Goal: Communication & Community: Answer question/provide support

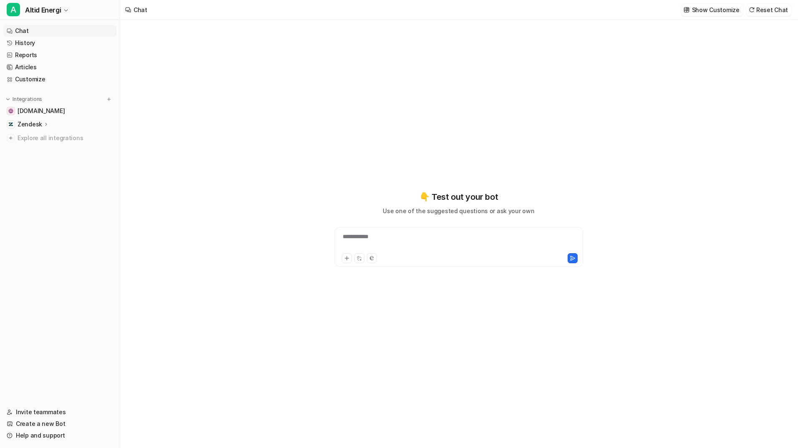
type textarea "**********"
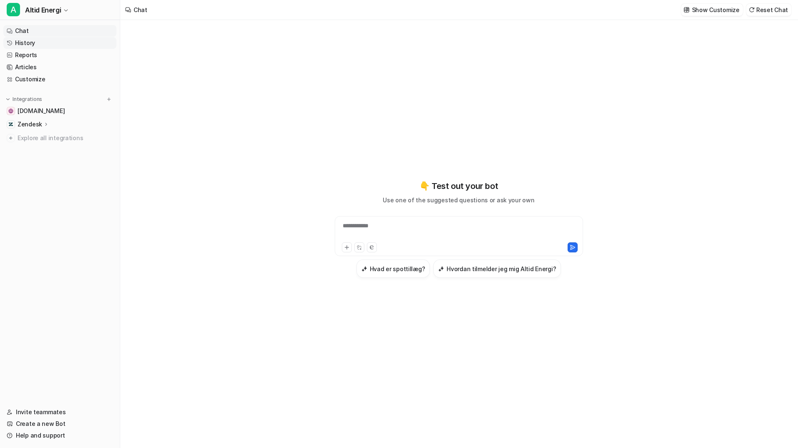
click at [30, 45] on link "History" at bounding box center [59, 43] width 113 height 12
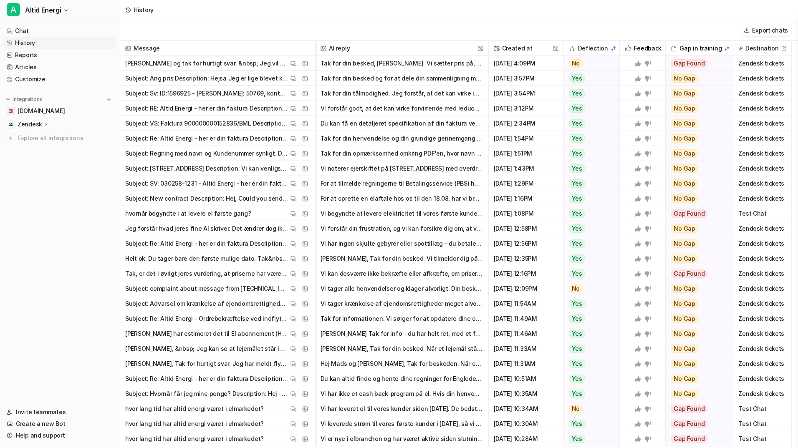
click at [217, 68] on p "[PERSON_NAME] og tak for hurtigt svar. &nbsp; Jeg vil gerne have en detaljeret …" at bounding box center [206, 63] width 163 height 15
drag, startPoint x: 329, startPoint y: 64, endPoint x: 367, endPoint y: 63, distance: 37.6
click at [0, 0] on div "Hej Alfred og tak for hurtigt svar. &nbsp; Jeg vil gerne have en detaljeret gen…" at bounding box center [0, 0] width 0 height 0
click at [367, 63] on button "Tak for din besked, [PERSON_NAME]. Vi sætter pris på, at du ønsker en detaljere…" at bounding box center [402, 63] width 163 height 15
click at [229, 64] on p "[PERSON_NAME] og tak for hurtigt svar. &nbsp; Jeg vil gerne have en detaljeret …" at bounding box center [206, 63] width 163 height 15
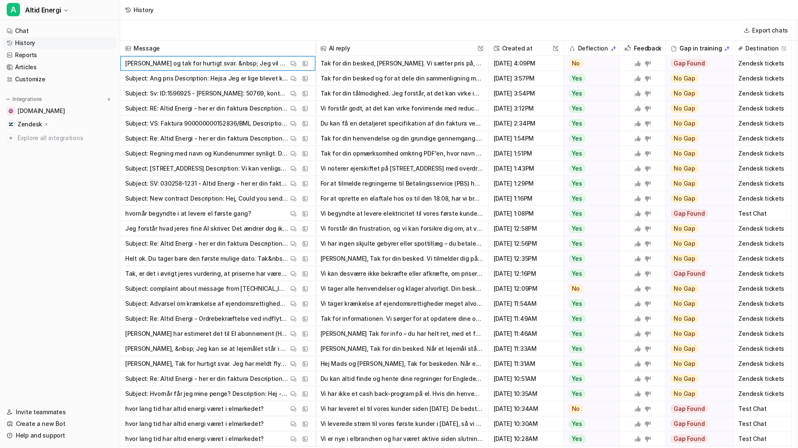
click at [236, 64] on p "[PERSON_NAME] og tak for hurtigt svar. &nbsp; Jeg vil gerne have en detaljeret …" at bounding box center [206, 63] width 163 height 15
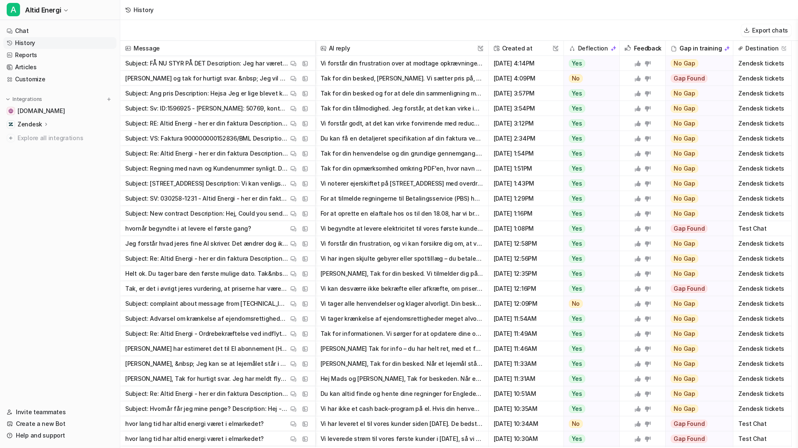
click at [384, 61] on button "Vi forstår din frustration over at modtage opkrævninger fra både Andel og Altid…" at bounding box center [402, 63] width 163 height 15
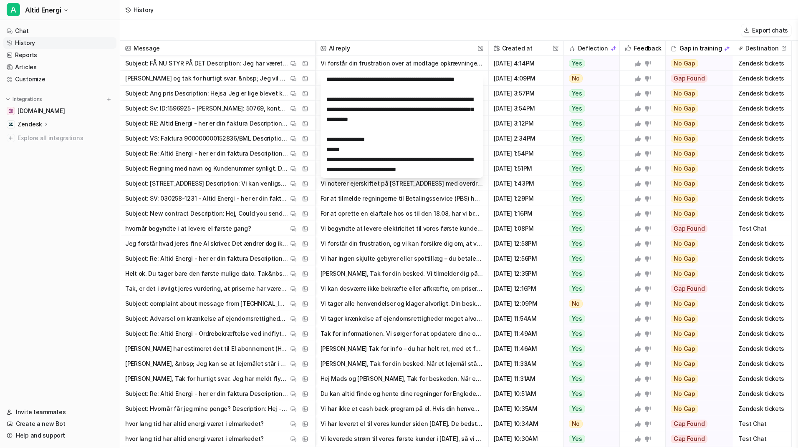
scroll to position [190, 0]
click at [387, 25] on div "Export chats" at bounding box center [459, 30] width 678 height 21
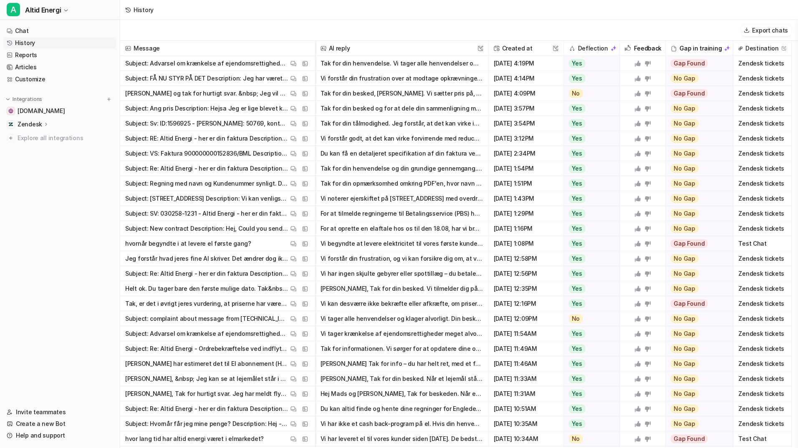
click at [382, 61] on button "Tak for din henvendelse. Vi tager alle henvendelser om krænkelse af ophavsret a…" at bounding box center [402, 63] width 163 height 15
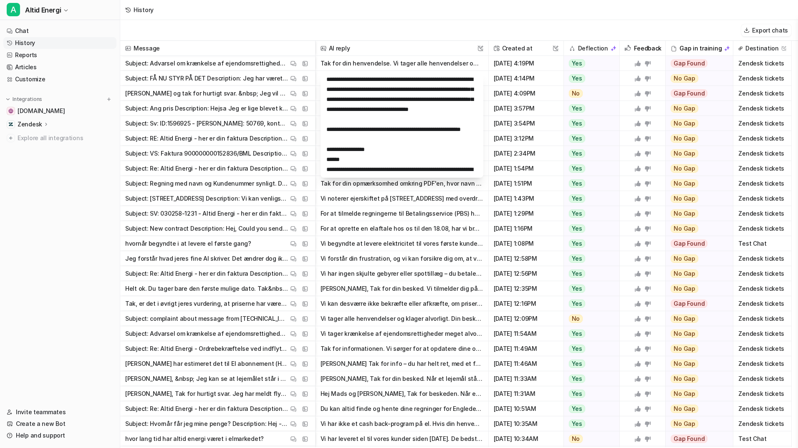
click at [226, 63] on p "Subject: Advarsel om krænkelse af ejendomsrettigheder Fanpage Altid Energi Desc…" at bounding box center [206, 63] width 163 height 15
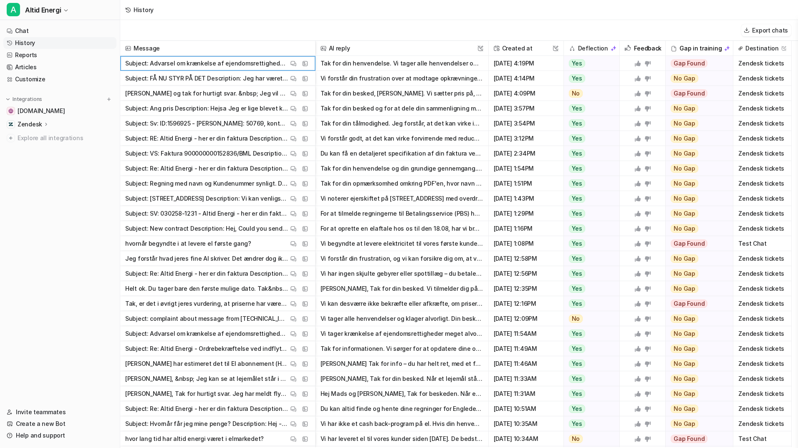
click at [146, 66] on p "Subject: Advarsel om krænkelse af ejendomsrettigheder Fanpage Altid Energi Desc…" at bounding box center [206, 63] width 163 height 15
click at [297, 64] on button "View Thread" at bounding box center [293, 63] width 10 height 10
click at [289, 93] on button "View Thread" at bounding box center [293, 93] width 10 height 10
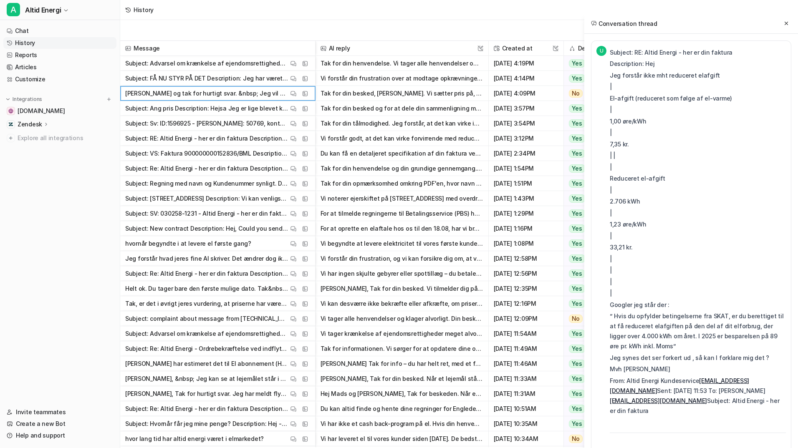
drag, startPoint x: 795, startPoint y: 174, endPoint x: 795, endPoint y: 179, distance: 4.6
click at [791, 179] on div "U Subject: RE: Altid Energi - her er din faktura Description: Hej Jeg forstår i…" at bounding box center [691, 258] width 214 height 448
click at [791, 180] on div "U Subject: RE: Altid Energi - her er din faktura Description: Hej Jeg forstår i…" at bounding box center [691, 258] width 214 height 448
click at [722, 144] on p "7,35 kr." at bounding box center [698, 144] width 176 height 10
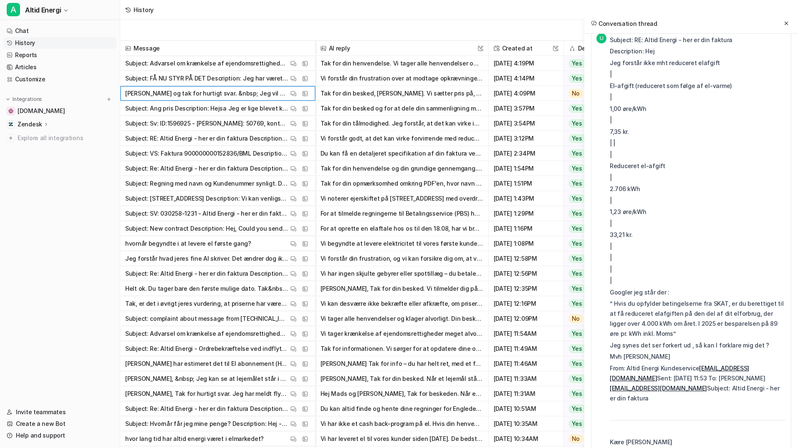
scroll to position [0, 0]
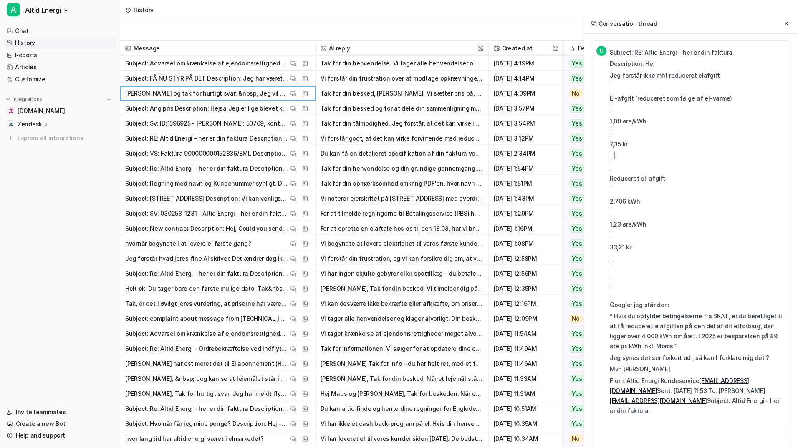
click at [369, 58] on button "Tak for din henvendelse. Vi tager alle henvendelser om krænkelse af ophavsret a…" at bounding box center [402, 63] width 163 height 15
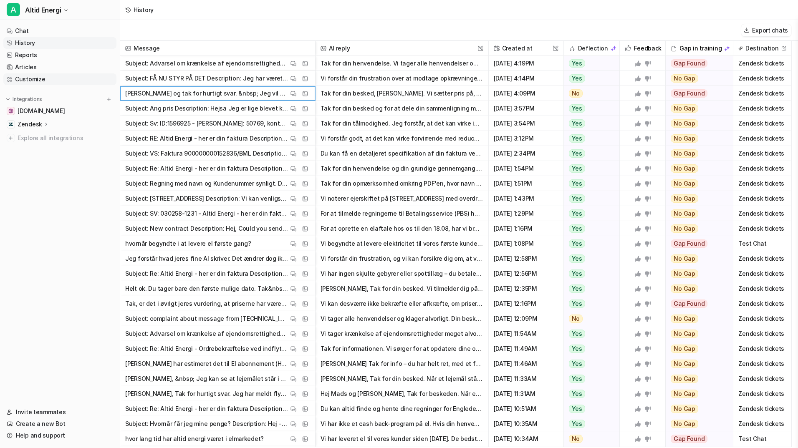
click at [42, 81] on link "Customize" at bounding box center [59, 79] width 113 height 12
click at [36, 81] on link "Customize" at bounding box center [59, 79] width 113 height 12
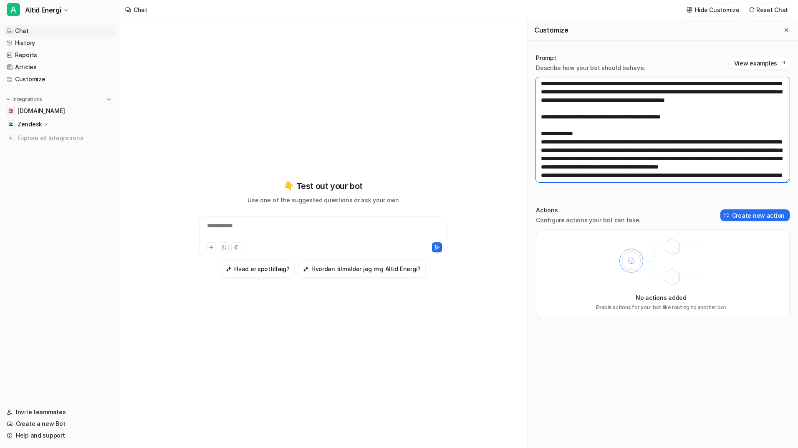
scroll to position [184, 0]
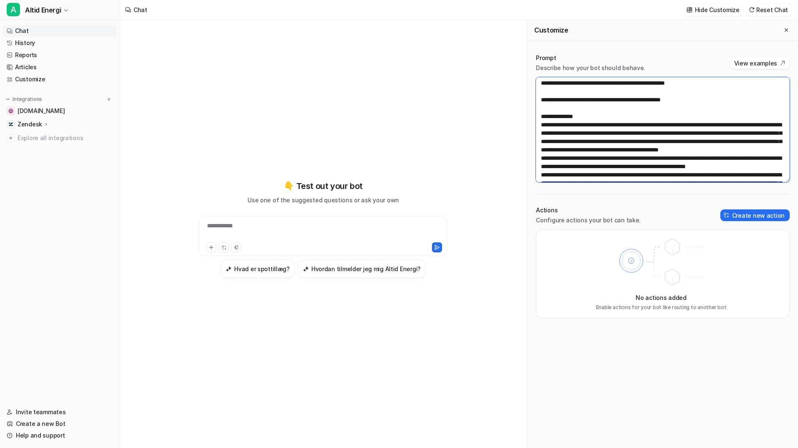
click at [708, 136] on textarea at bounding box center [663, 129] width 254 height 105
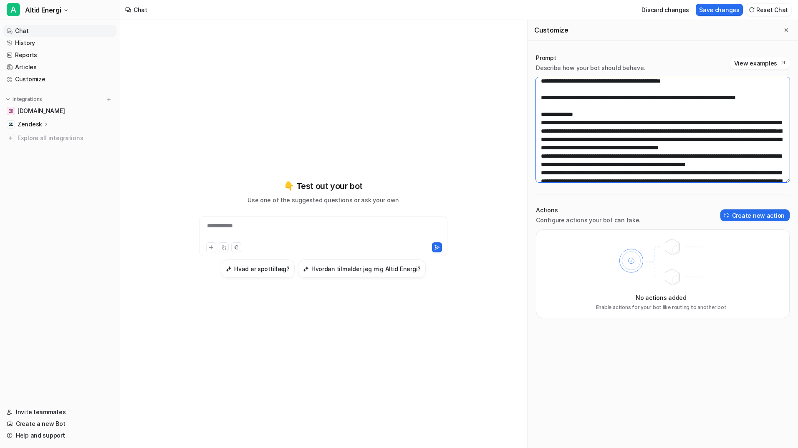
scroll to position [195, 0]
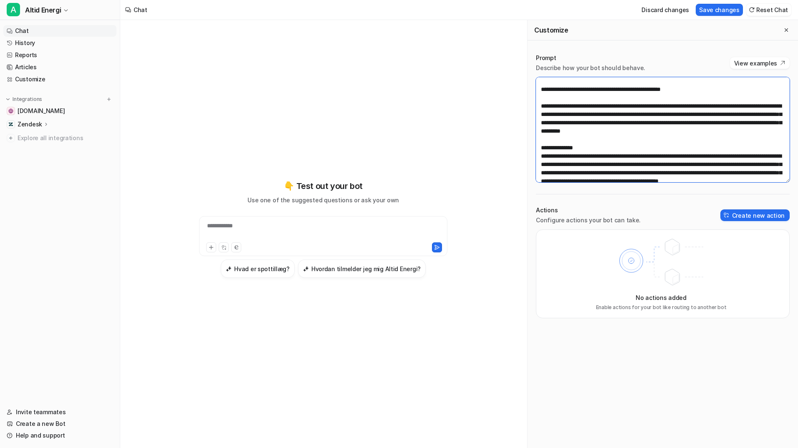
click at [766, 141] on textarea at bounding box center [663, 129] width 254 height 105
click at [758, 161] on textarea at bounding box center [663, 129] width 254 height 105
click at [669, 178] on textarea at bounding box center [663, 129] width 254 height 105
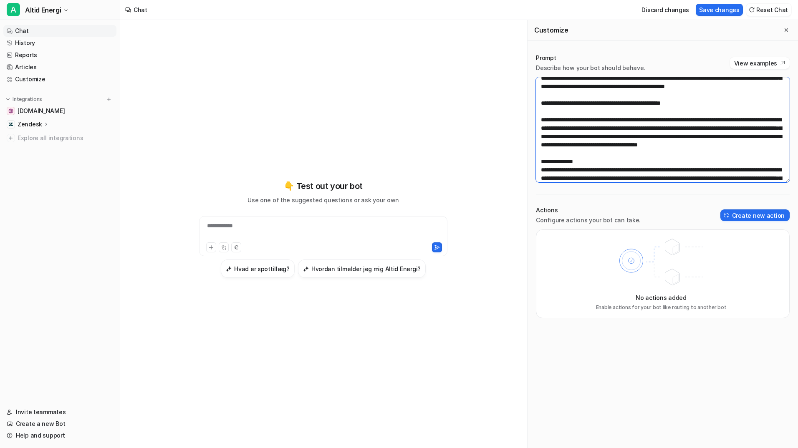
scroll to position [168, 0]
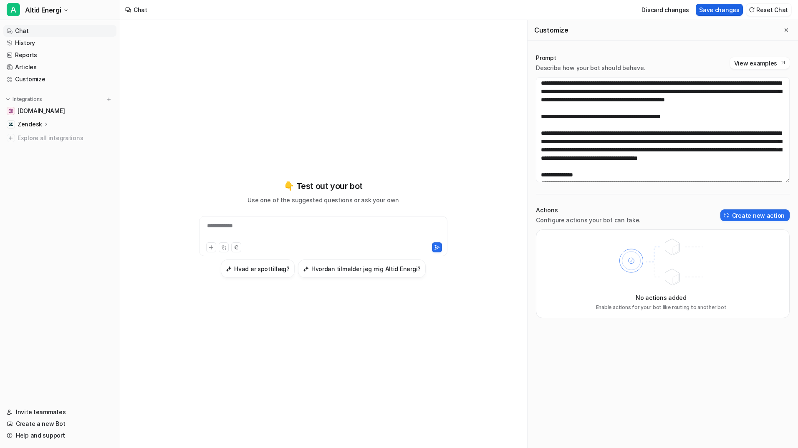
click at [724, 14] on button "Save changes" at bounding box center [719, 10] width 47 height 12
click at [337, 230] on div "**********" at bounding box center [323, 231] width 244 height 19
click at [294, 243] on div at bounding box center [265, 247] width 118 height 10
click at [287, 233] on div at bounding box center [323, 231] width 244 height 19
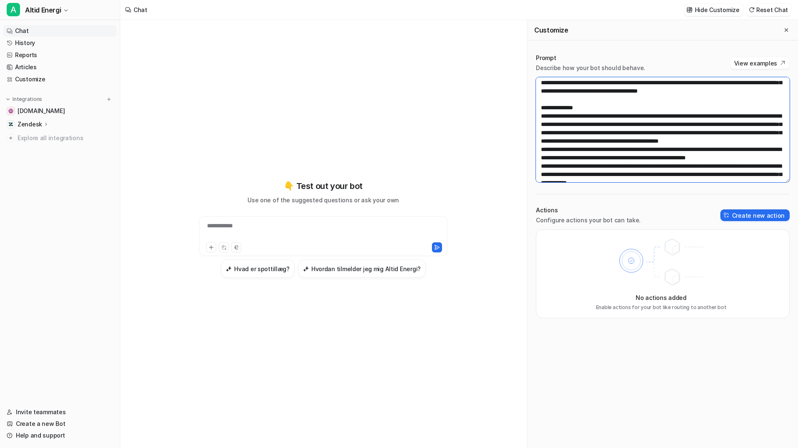
scroll to position [238, 0]
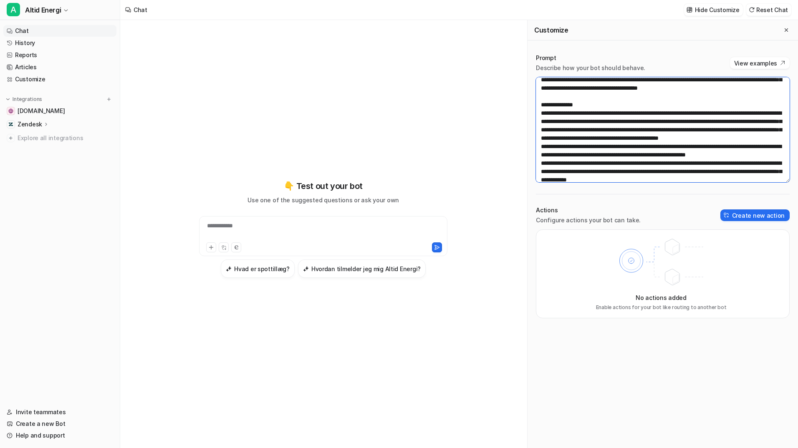
click at [658, 129] on textarea at bounding box center [663, 129] width 254 height 105
type textarea "**********"
click at [45, 47] on link "History" at bounding box center [59, 43] width 113 height 12
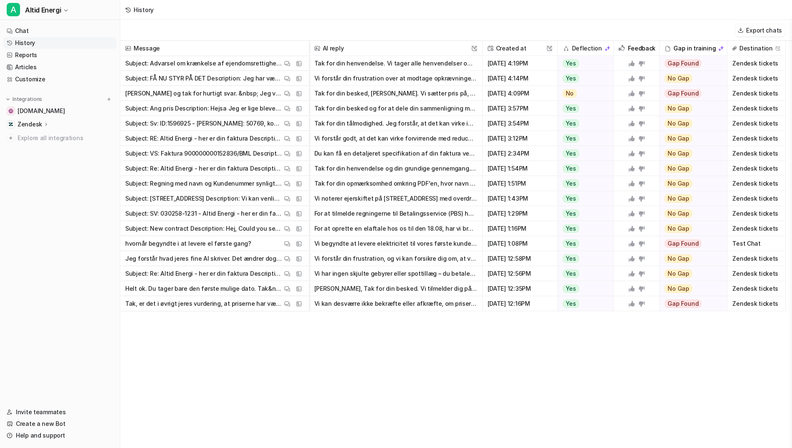
click at [172, 68] on p "Subject: Advarsel om krænkelse af ejendomsrettigheder Fanpage Altid Energi Desc…" at bounding box center [203, 63] width 157 height 15
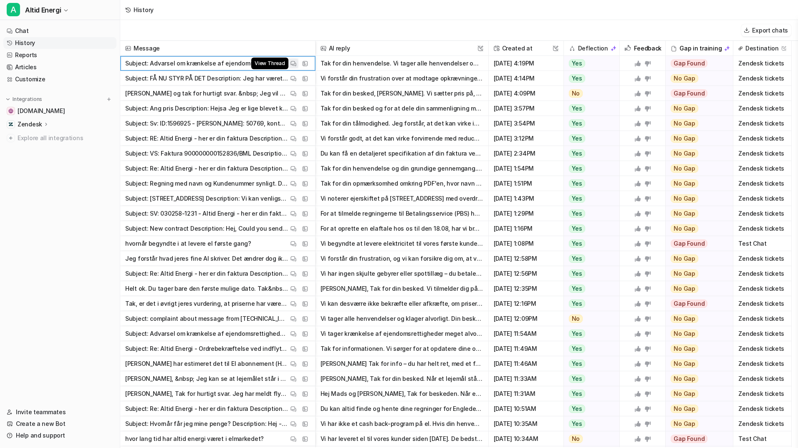
click at [295, 63] on img at bounding box center [293, 64] width 6 height 6
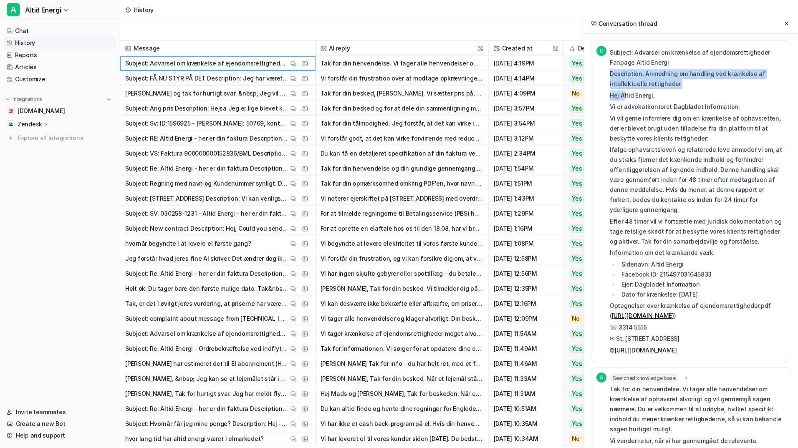
drag, startPoint x: 610, startPoint y: 75, endPoint x: 624, endPoint y: 89, distance: 20.7
click at [624, 89] on div "Subject: Advarsel om krænkelse af ejendomsrettigheder Fanpage Altid Energi Desc…" at bounding box center [698, 202] width 176 height 308
drag, startPoint x: 624, startPoint y: 89, endPoint x: 626, endPoint y: 111, distance: 21.3
click at [626, 111] on p "Vi er advokatkontoret Dagbladet Information." at bounding box center [698, 107] width 176 height 10
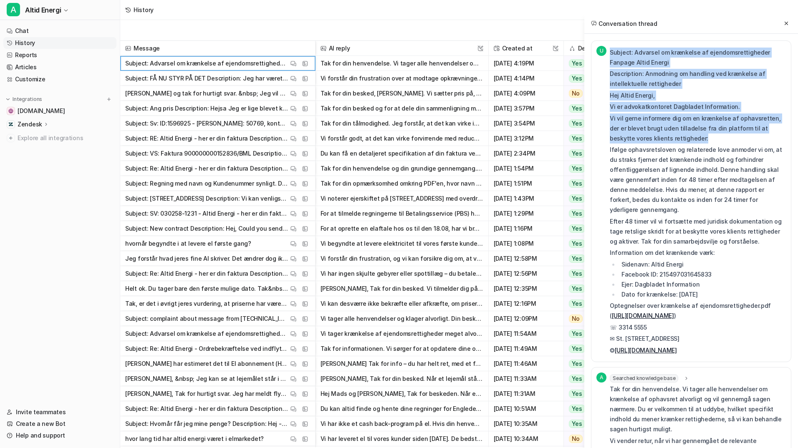
drag, startPoint x: 608, startPoint y: 105, endPoint x: 674, endPoint y: 142, distance: 76.2
click at [674, 142] on div "U Subject: Advarsel om krænkelse af ejendomsrettigheder Fanpage Altid Energi De…" at bounding box center [690, 201] width 189 height 311
click at [674, 142] on p "Vi vil gerne informere dig om en krænkelse af ophavsretten, der er blevet brugt…" at bounding box center [698, 129] width 176 height 30
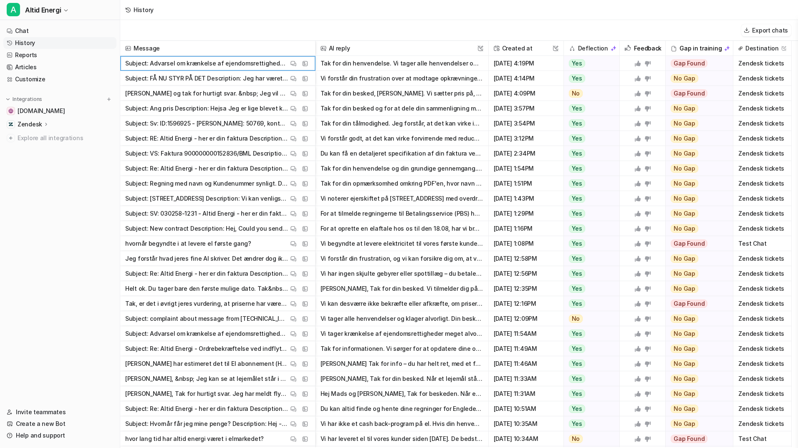
click at [496, 20] on div "Export chats" at bounding box center [459, 30] width 678 height 21
click at [750, 66] on span "Zendesk tickets" at bounding box center [762, 63] width 51 height 15
click at [755, 63] on span "Zendesk tickets" at bounding box center [762, 63] width 51 height 15
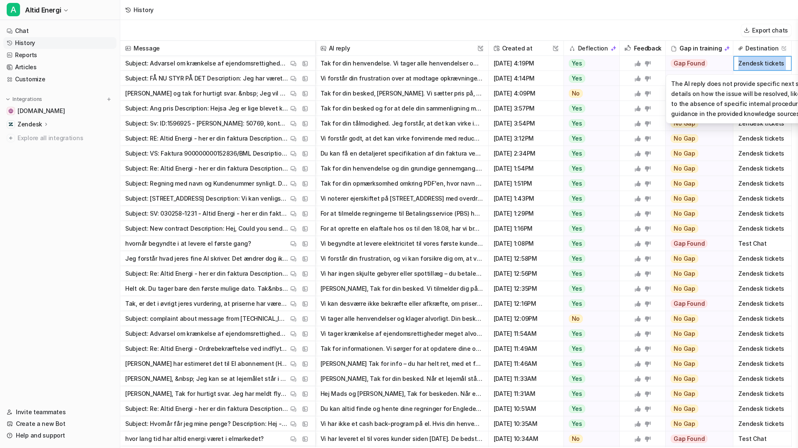
drag, startPoint x: 755, startPoint y: 63, endPoint x: 692, endPoint y: 63, distance: 62.6
click at [692, 63] on span "Gap Found" at bounding box center [689, 63] width 37 height 8
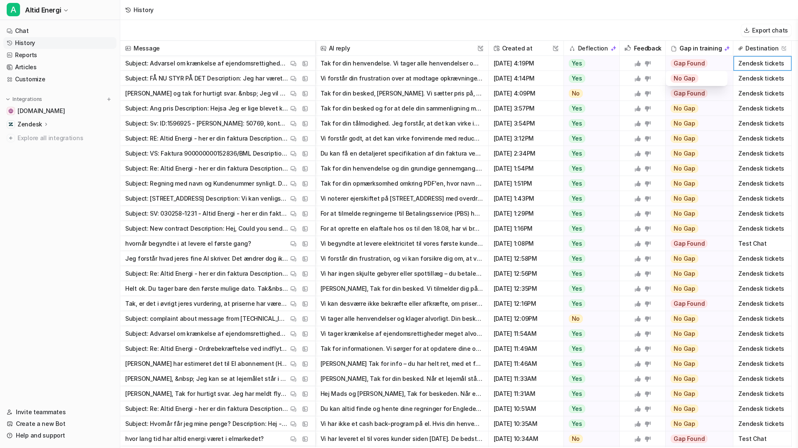
click at [649, 63] on icon at bounding box center [647, 63] width 7 height 7
click at [399, 64] on button "Tak for din henvendelse. Vi tager alle henvendelser om krænkelse af ophavsret a…" at bounding box center [402, 63] width 163 height 15
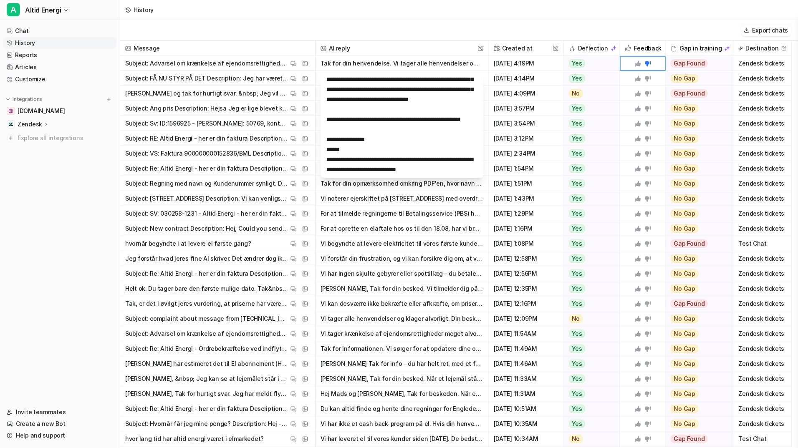
scroll to position [18, 0]
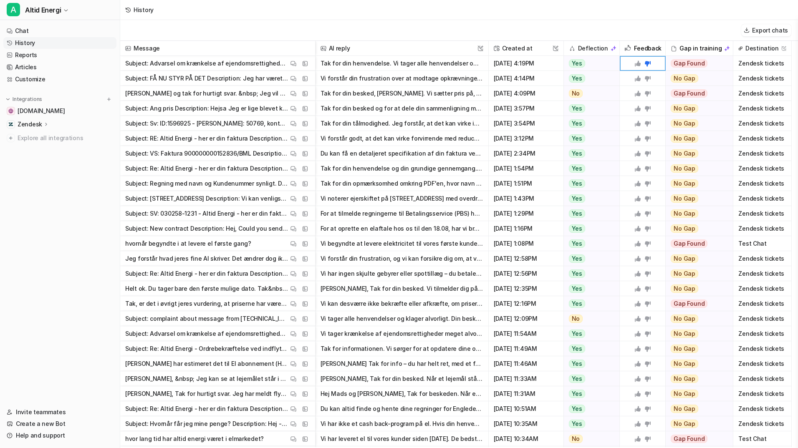
click at [241, 65] on p "Subject: Advarsel om krænkelse af ejendomsrettigheder Fanpage Altid Energi Desc…" at bounding box center [206, 63] width 163 height 15
click at [297, 64] on button "View Thread" at bounding box center [293, 63] width 10 height 10
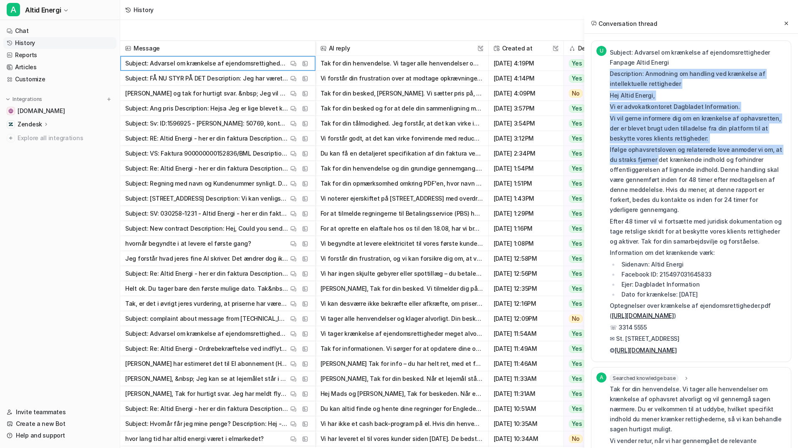
drag, startPoint x: 610, startPoint y: 73, endPoint x: 646, endPoint y: 158, distance: 92.7
click at [646, 158] on div "Subject: Advarsel om krænkelse af ejendomsrettigheder Fanpage Altid Energi Desc…" at bounding box center [698, 202] width 176 height 308
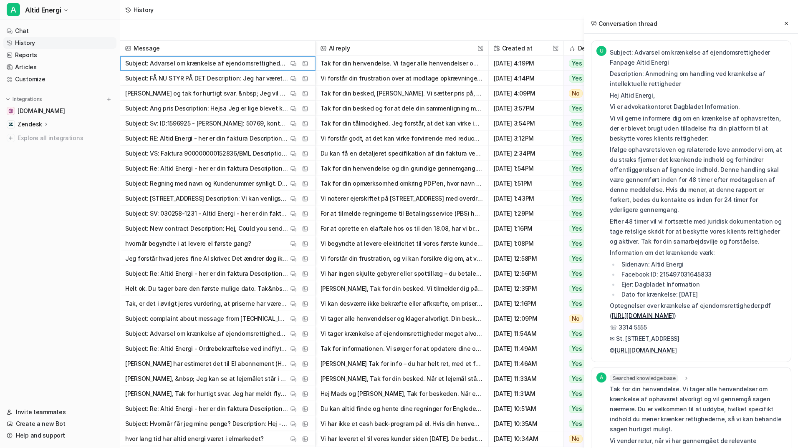
drag, startPoint x: 646, startPoint y: 158, endPoint x: 607, endPoint y: 100, distance: 70.0
click at [607, 100] on div "U" at bounding box center [602, 201] width 13 height 311
drag, startPoint x: 607, startPoint y: 97, endPoint x: 733, endPoint y: 338, distance: 272.3
click at [733, 338] on div "U Subject: Advarsel om krænkelse af ejendomsrettigheder Fanpage Altid Energi De…" at bounding box center [690, 201] width 189 height 311
copy div "Subject: Advarsel om krænkelse af ejendomsrettigheder Fanpage Altid Energi Desc…"
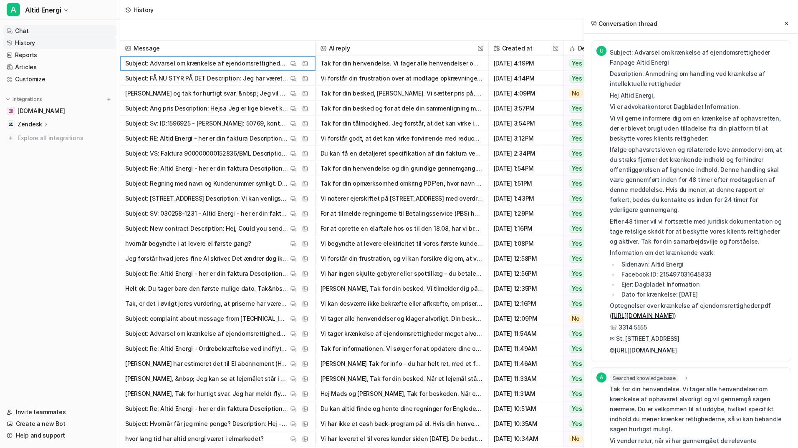
click at [37, 30] on link "Chat" at bounding box center [59, 31] width 113 height 12
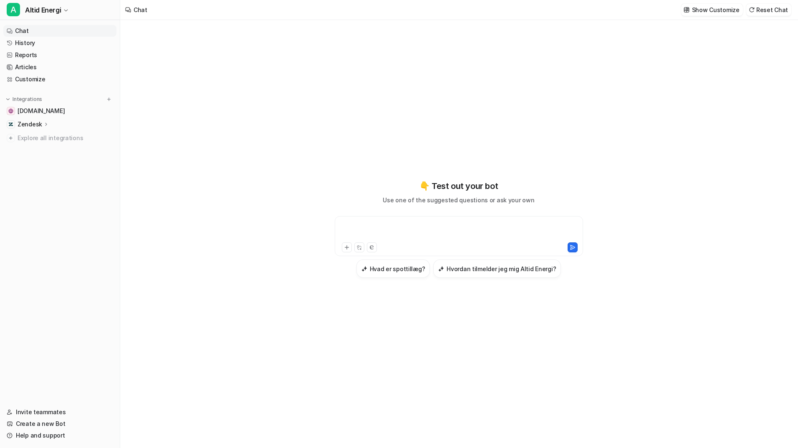
click at [367, 229] on div at bounding box center [459, 231] width 244 height 19
paste div
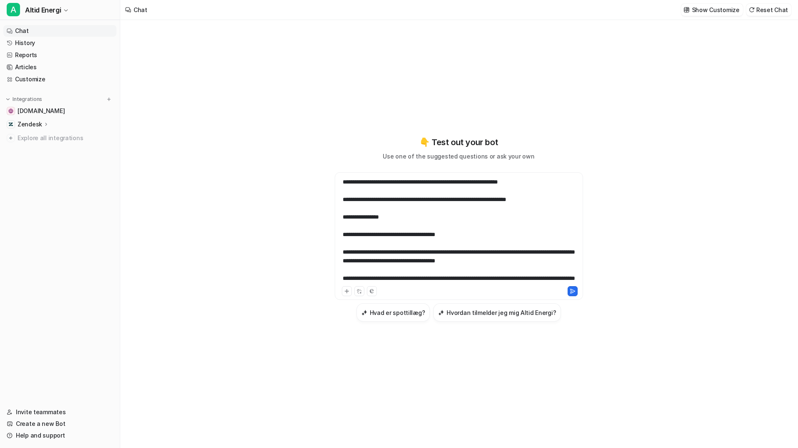
scroll to position [182, 0]
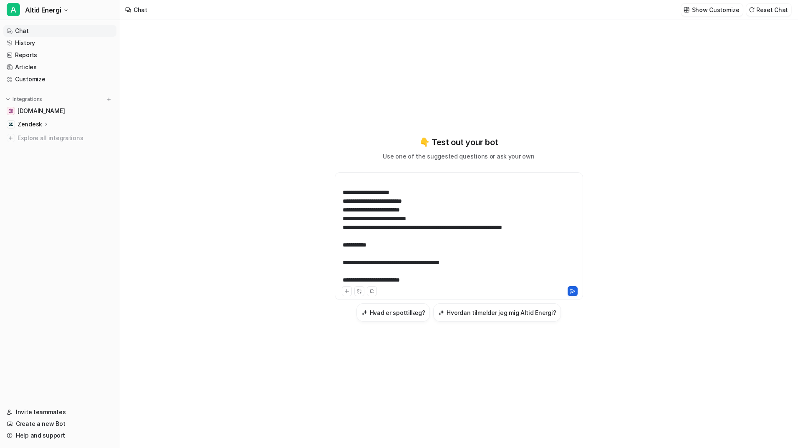
click at [574, 289] on icon at bounding box center [573, 291] width 6 height 6
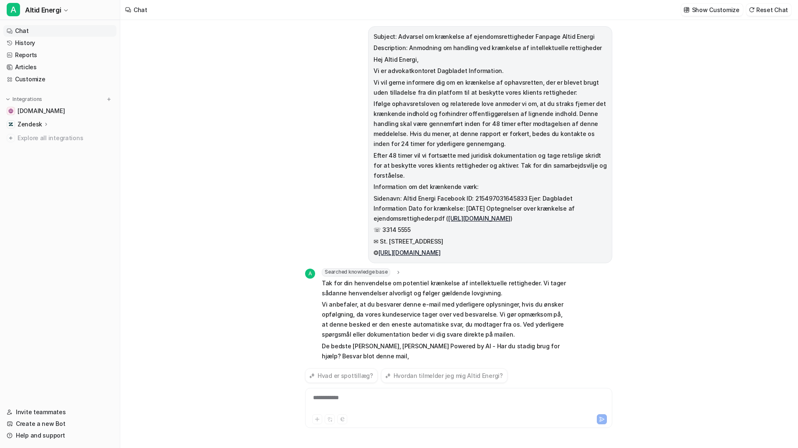
scroll to position [14, 0]
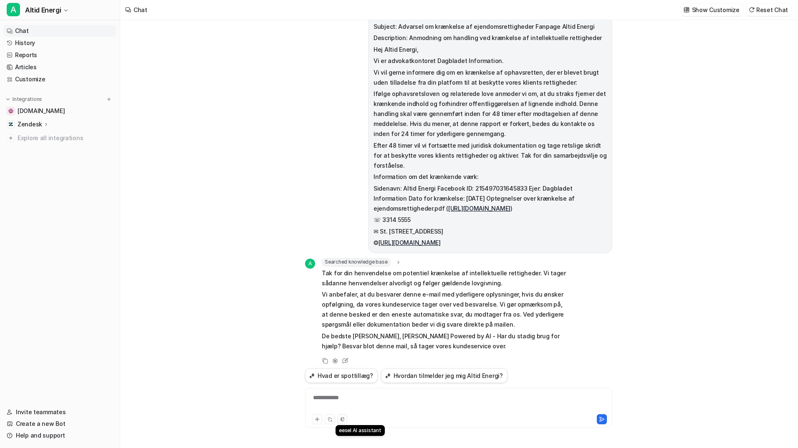
click at [342, 417] on button at bounding box center [342, 419] width 10 height 10
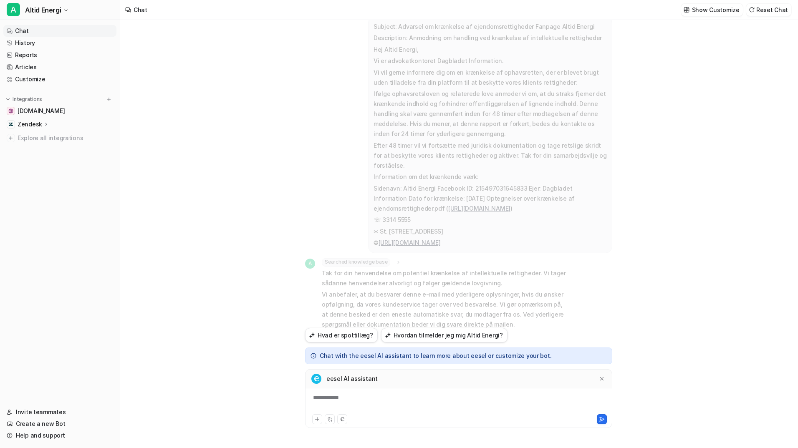
click at [374, 396] on div "**********" at bounding box center [458, 403] width 303 height 19
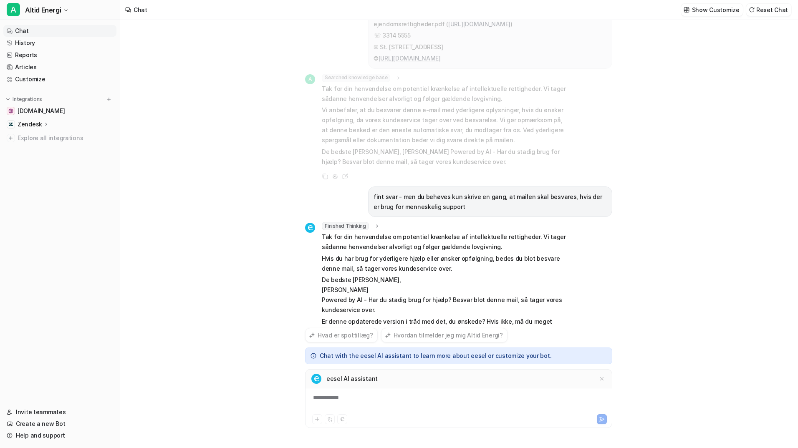
scroll to position [208, 0]
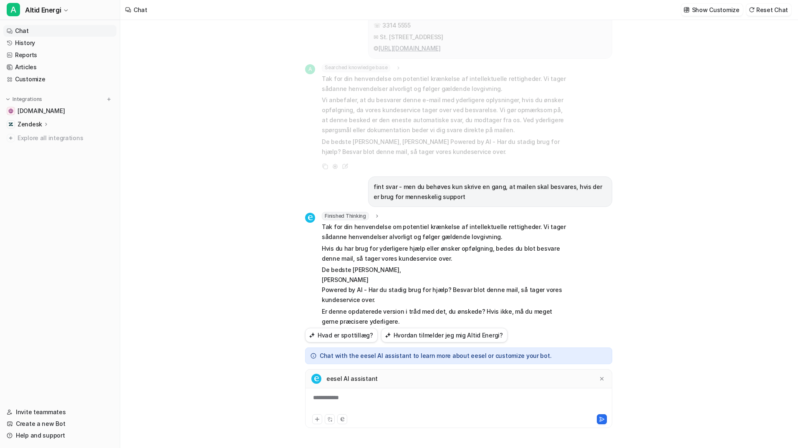
click at [387, 406] on div "**********" at bounding box center [458, 403] width 303 height 19
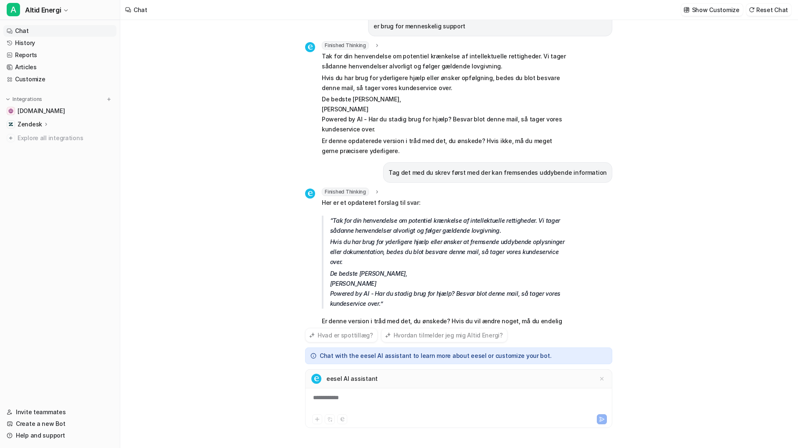
scroll to position [389, 0]
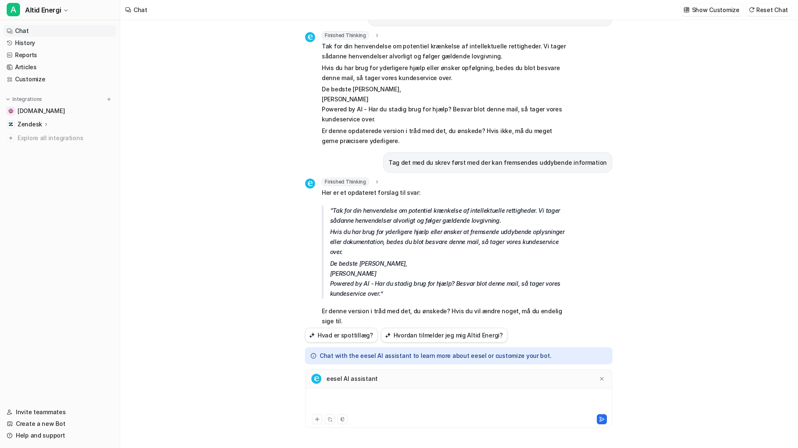
click at [387, 406] on div at bounding box center [458, 403] width 303 height 19
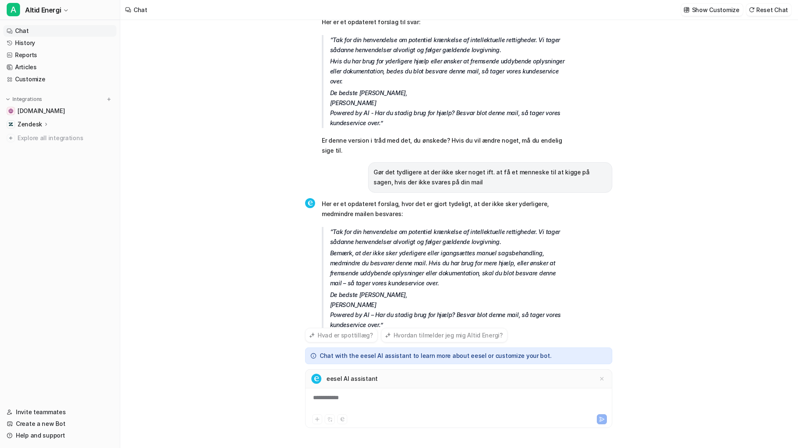
scroll to position [581, 0]
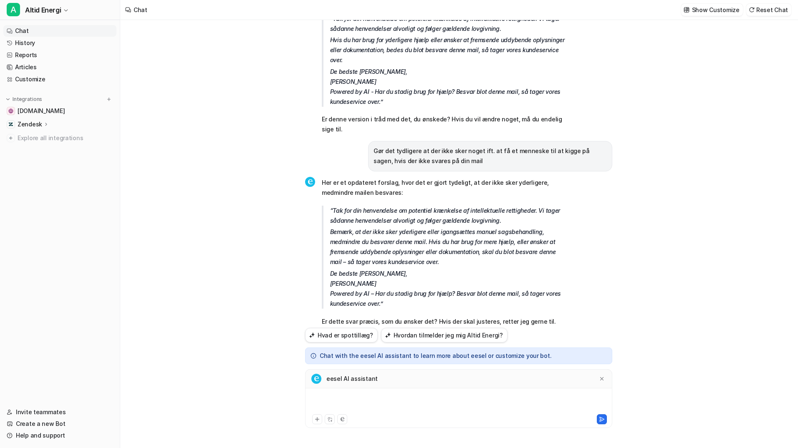
click at [387, 406] on div at bounding box center [458, 403] width 303 height 19
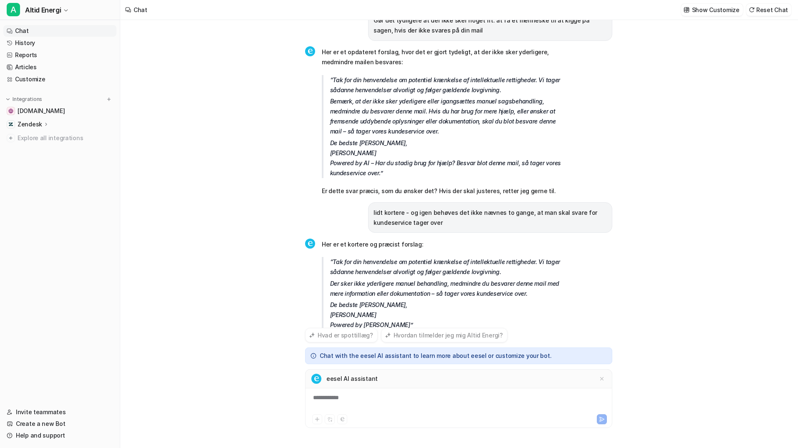
scroll to position [733, 0]
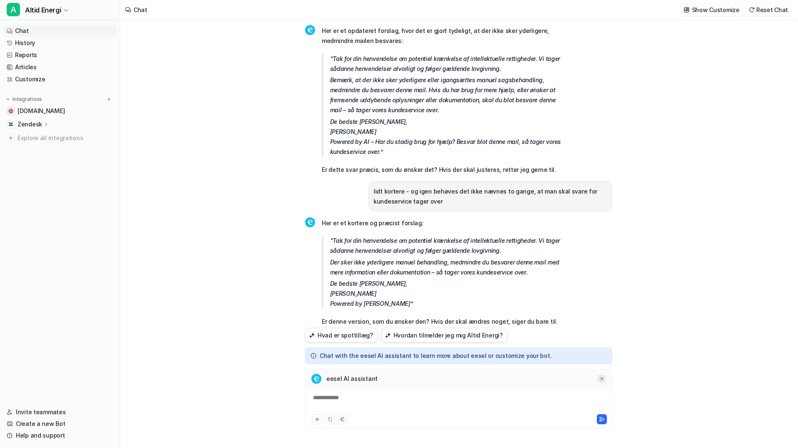
click at [603, 382] on div at bounding box center [602, 379] width 8 height 8
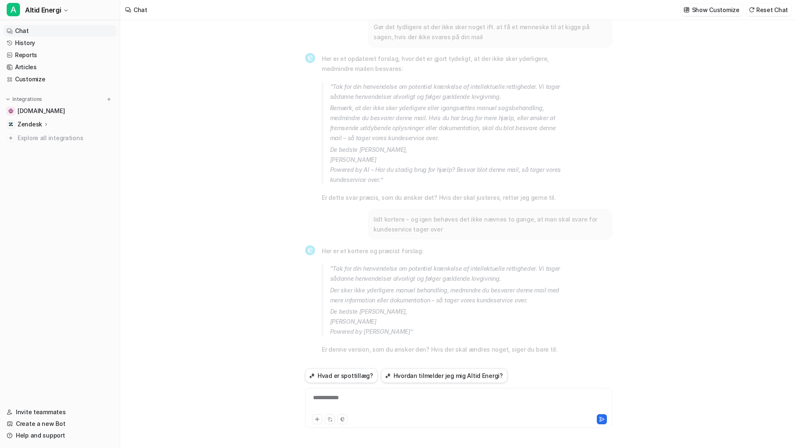
scroll to position [695, 0]
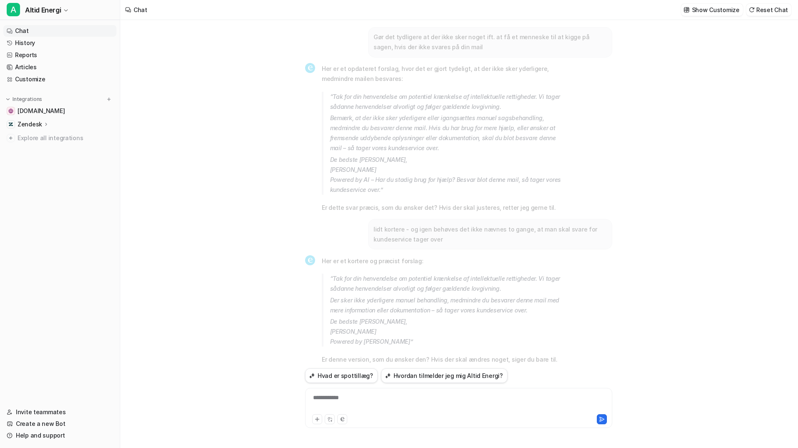
click at [791, 224] on div "Subject: Advarsel om krænkelse af ejendomsrettigheder Fanpage Altid Energi Desc…" at bounding box center [458, 234] width 677 height 428
click at [791, 184] on html "A Altid Energi Chat History Reports Articles Customize Integrations altidenergi…" at bounding box center [399, 224] width 798 height 448
click at [568, 156] on div "Her er et opdateret forslag, hvor det er gjort tydeligt, at der ikke sker yderl…" at bounding box center [458, 138] width 307 height 151
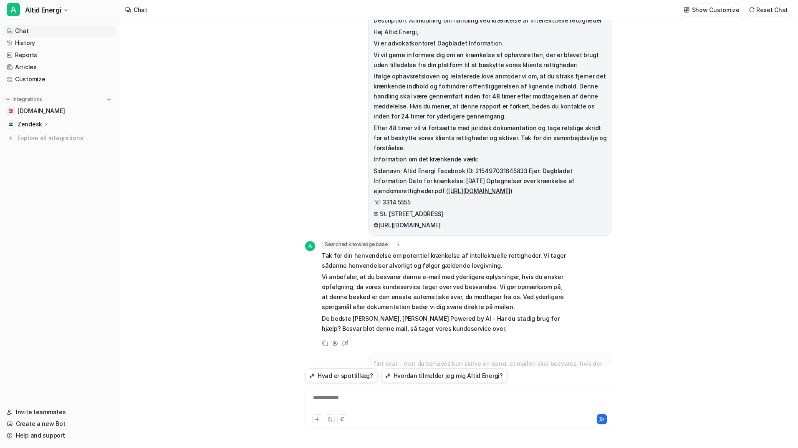
scroll to position [0, 0]
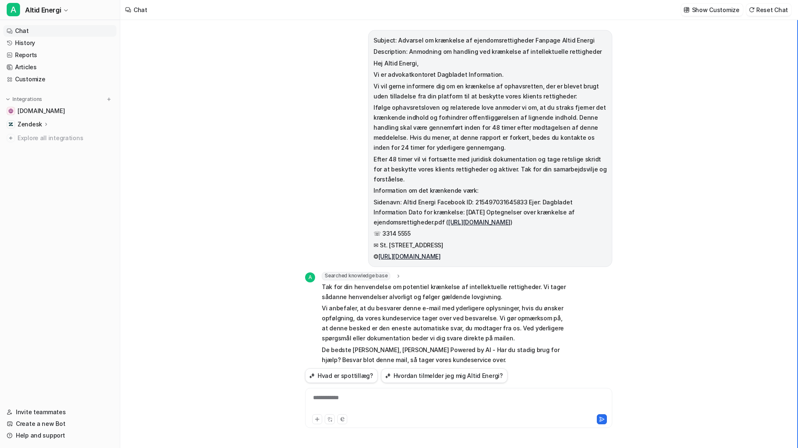
click at [791, 265] on html "A Altid Energi Chat History Reports Articles Customize Integrations altidenergi…" at bounding box center [399, 224] width 798 height 448
drag, startPoint x: 469, startPoint y: 245, endPoint x: 351, endPoint y: 20, distance: 253.1
click at [351, 20] on div "Subject: Advarsel om krænkelse af ejendomsrettigheder Fanpage Altid Energi Desc…" at bounding box center [458, 193] width 307 height 346
copy span "Subject: Advarsel om krænkelse af ejendomsrettigheder Fanpage Altid Energi Desc…"
click at [358, 393] on div "**********" at bounding box center [458, 408] width 307 height 40
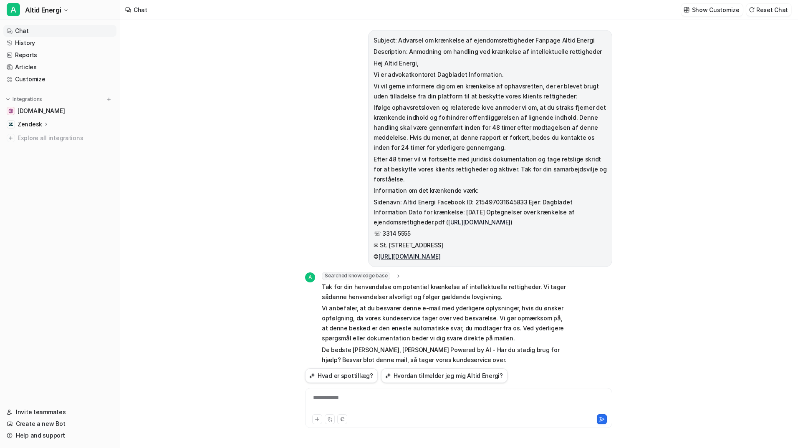
click at [352, 396] on div "**********" at bounding box center [458, 403] width 303 height 19
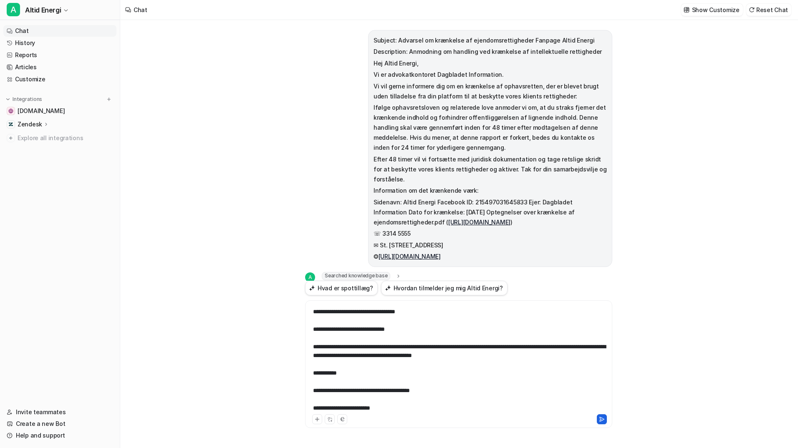
click at [600, 420] on icon at bounding box center [602, 420] width 6 height 6
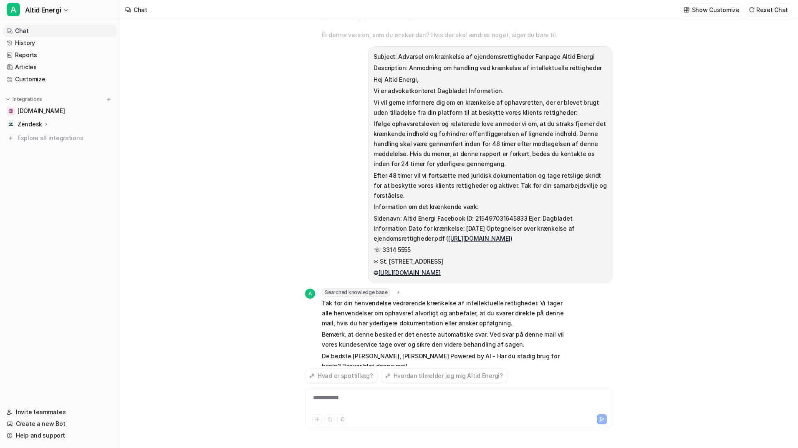
scroll to position [1030, 0]
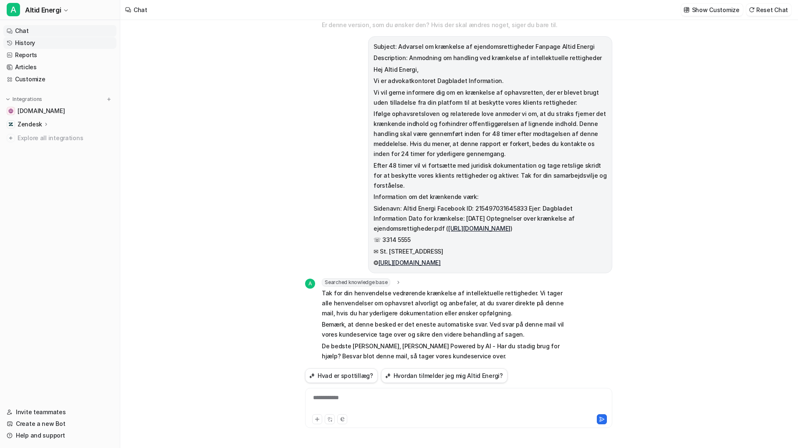
click at [30, 40] on link "History" at bounding box center [59, 43] width 113 height 12
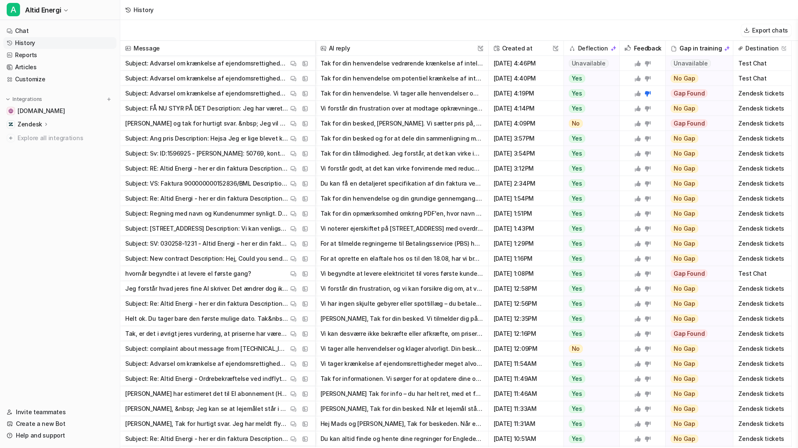
click at [637, 64] on icon at bounding box center [638, 64] width 6 height 6
click at [28, 29] on link "Chat" at bounding box center [59, 31] width 113 height 12
